Goal: Task Accomplishment & Management: Manage account settings

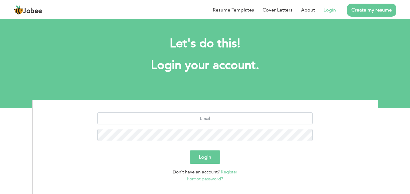
click at [329, 10] on link "Login" at bounding box center [329, 9] width 12 height 7
click at [330, 8] on link "Login" at bounding box center [329, 9] width 12 height 7
click at [208, 117] on input "text" at bounding box center [204, 119] width 215 height 12
type input "muhammadrafiq017@gmail.com"
click at [211, 160] on button "Login" at bounding box center [205, 157] width 31 height 13
